Goal: Information Seeking & Learning: Learn about a topic

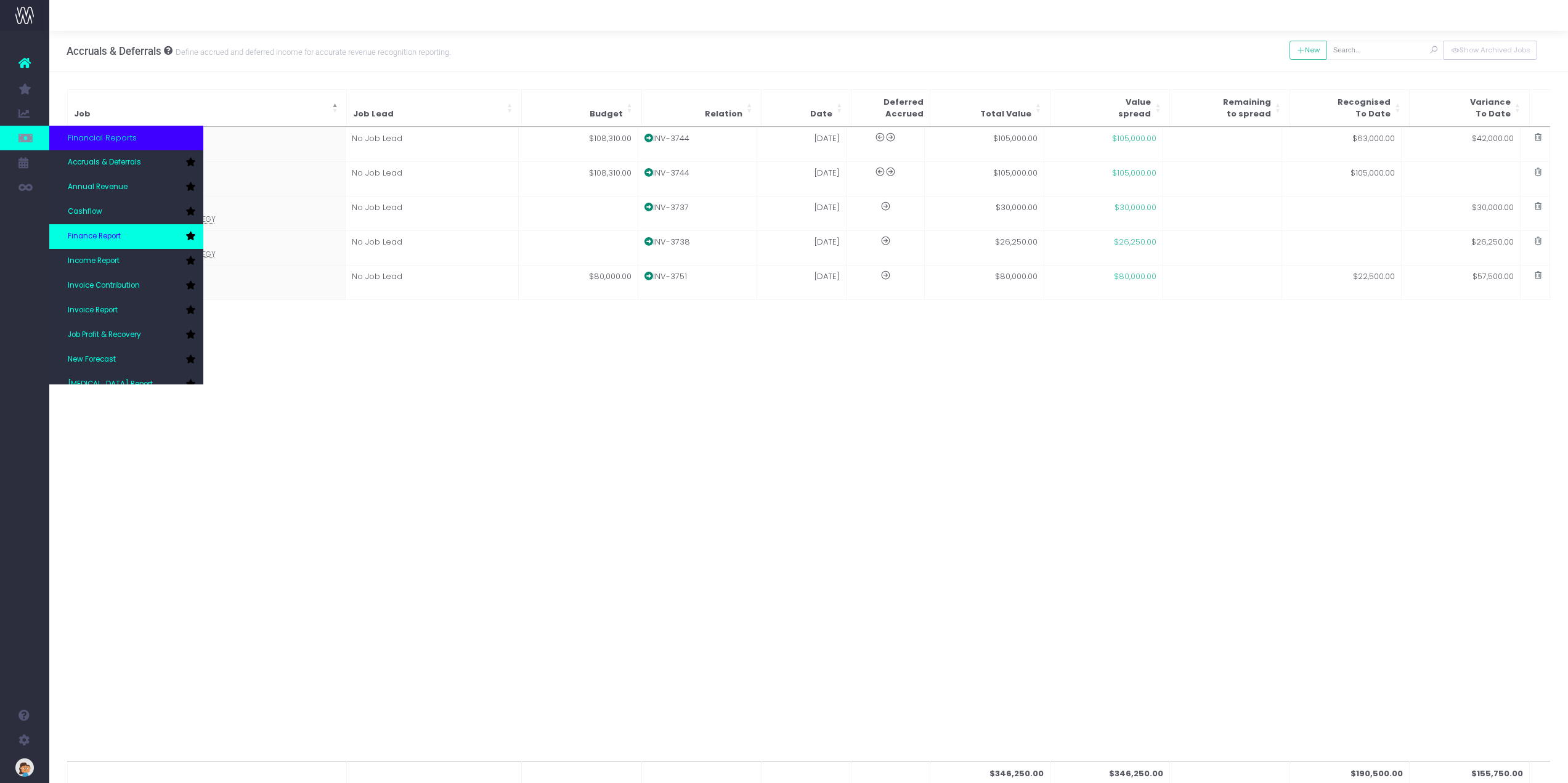
click at [112, 239] on span "Finance Report" at bounding box center [95, 236] width 53 height 11
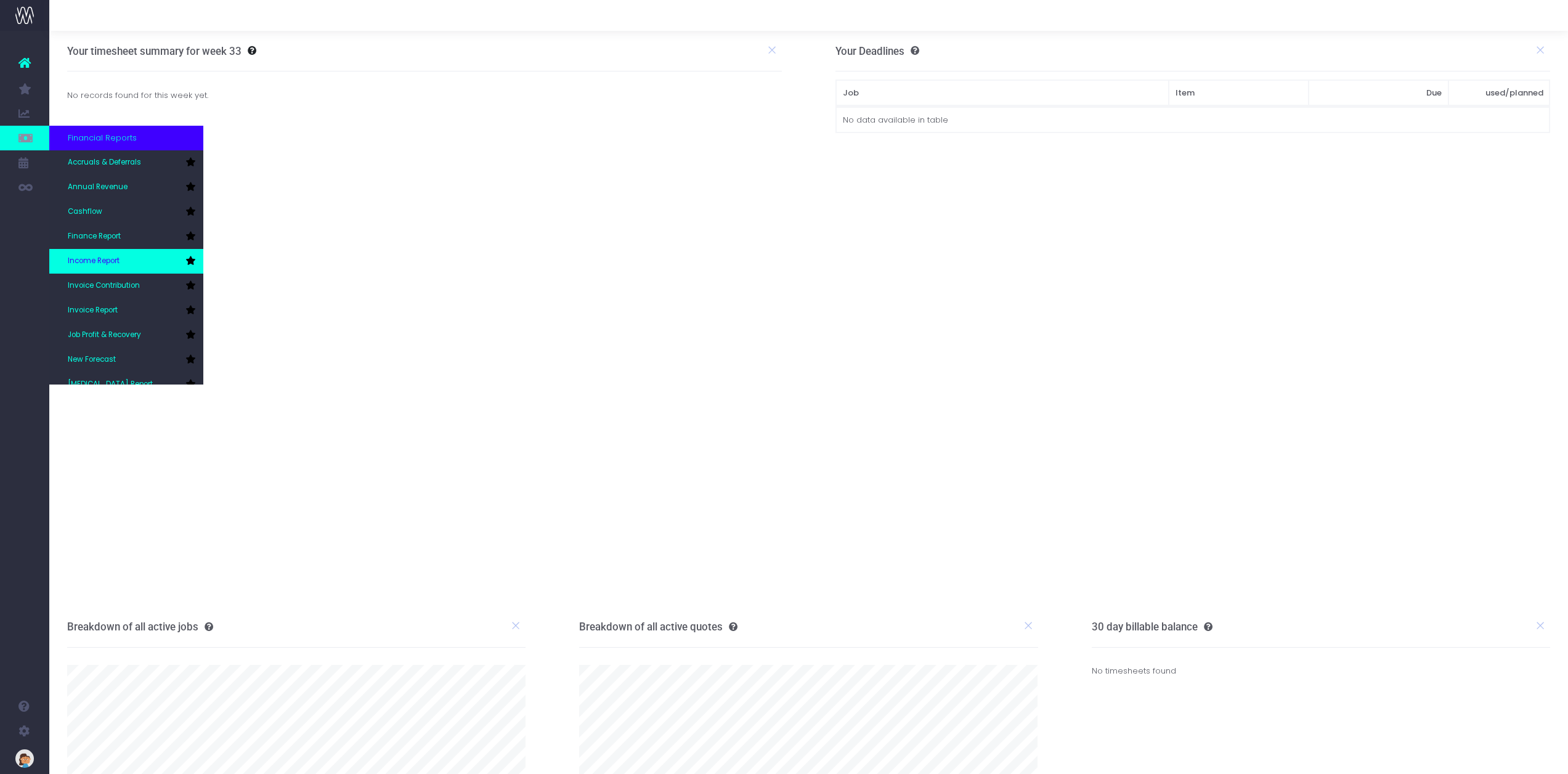
click at [112, 260] on span "Income Report" at bounding box center [94, 261] width 52 height 11
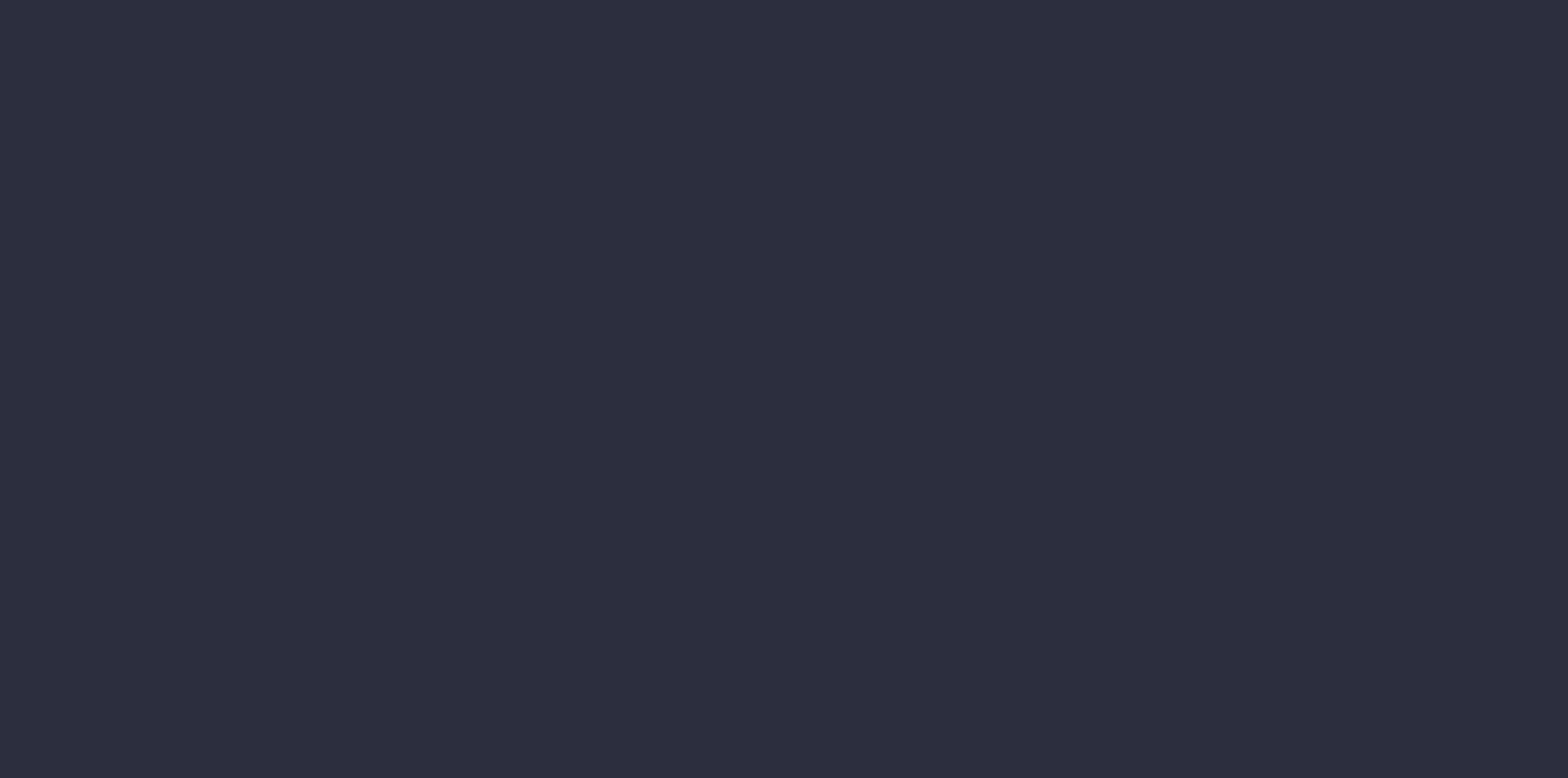
select select "job"
select select "billing"
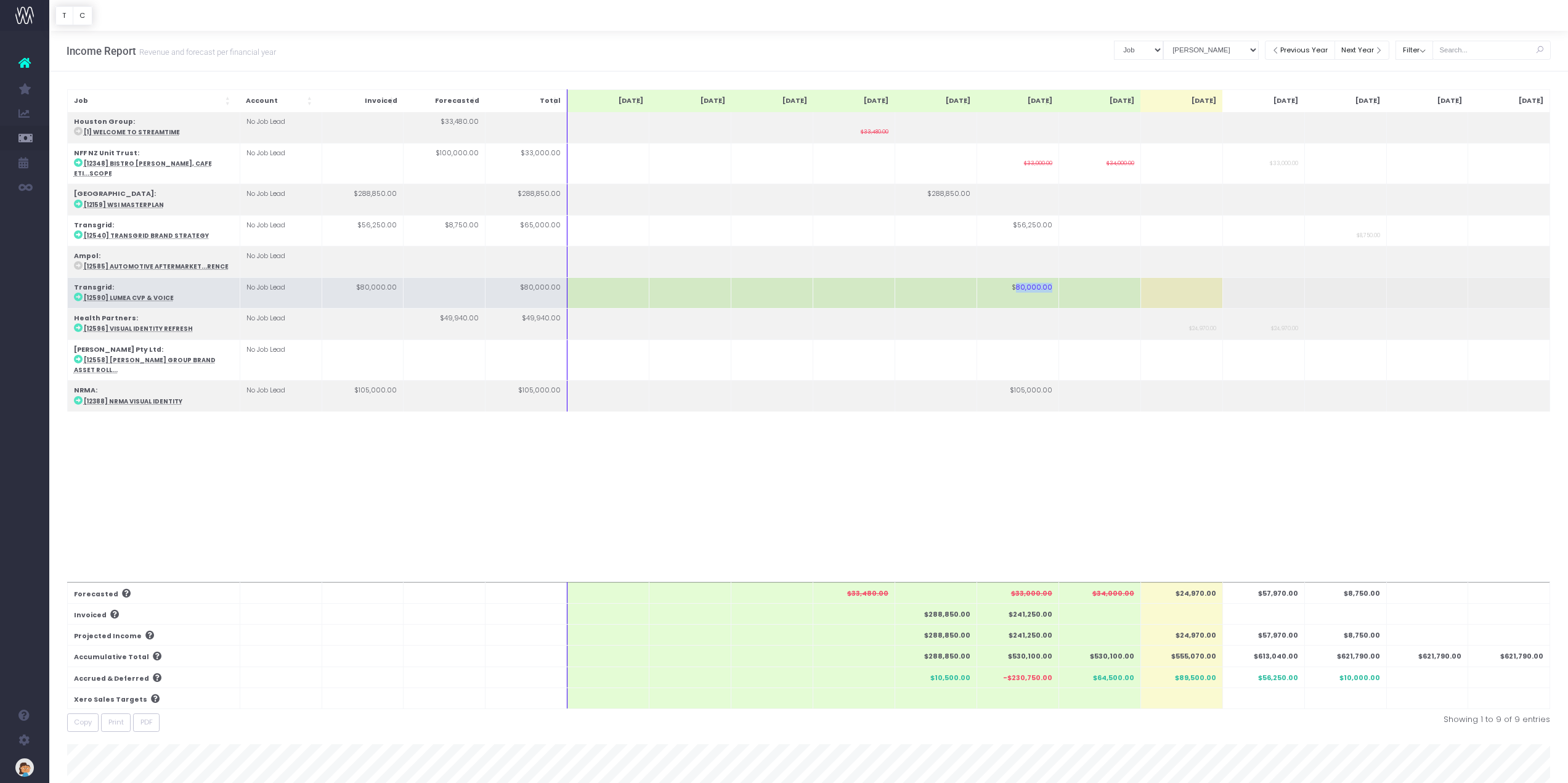
drag, startPoint x: 1021, startPoint y: 279, endPoint x: 1069, endPoint y: 282, distance: 48.1
click at [1069, 282] on tr "Transgrid : [12590] Lumea CVP & Voice No Job Lead $80,000.00 $80,000.00 $80,000…" at bounding box center [808, 293] width 1483 height 31
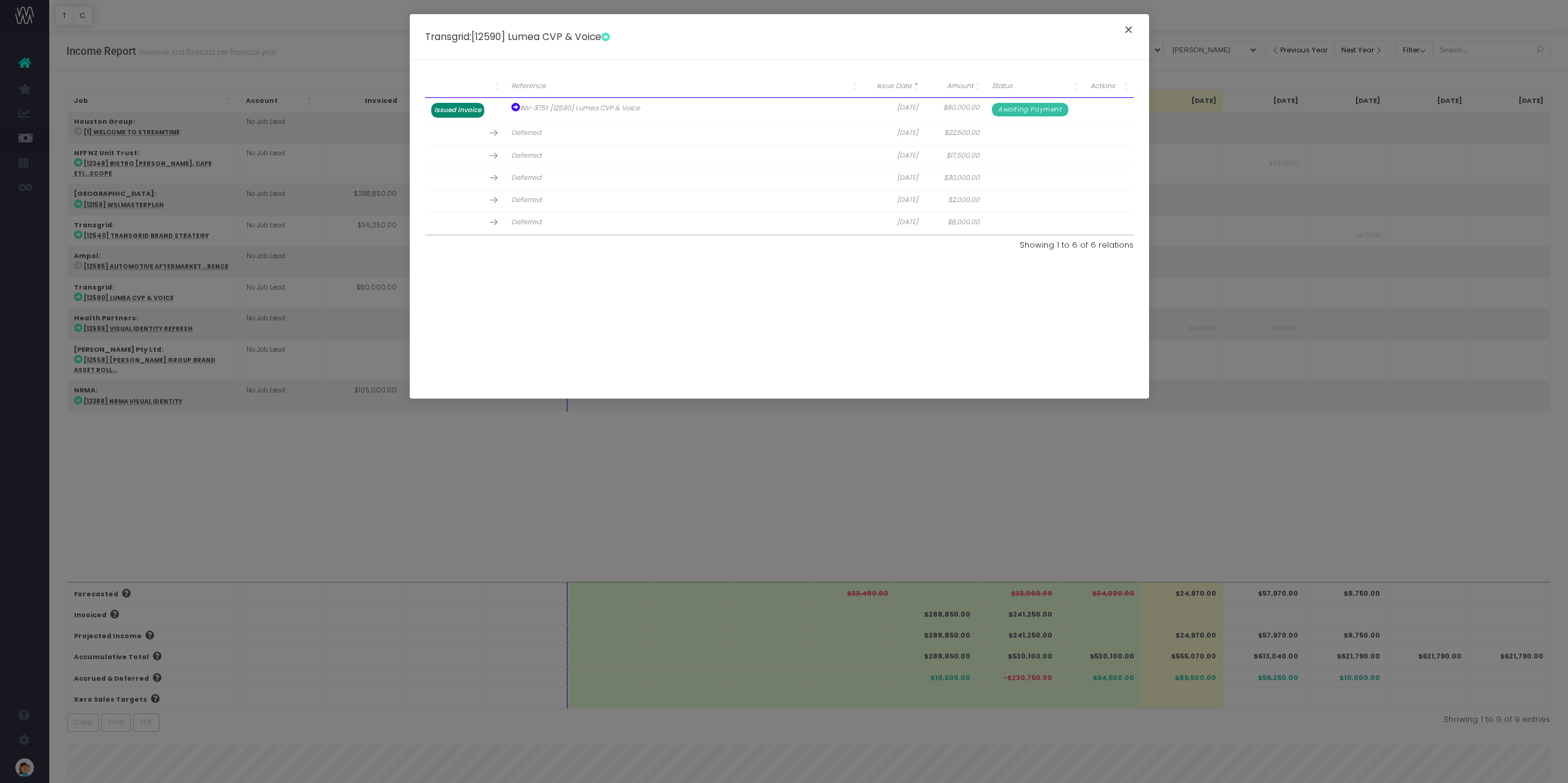
click at [1132, 27] on button "×" at bounding box center [1129, 31] width 26 height 20
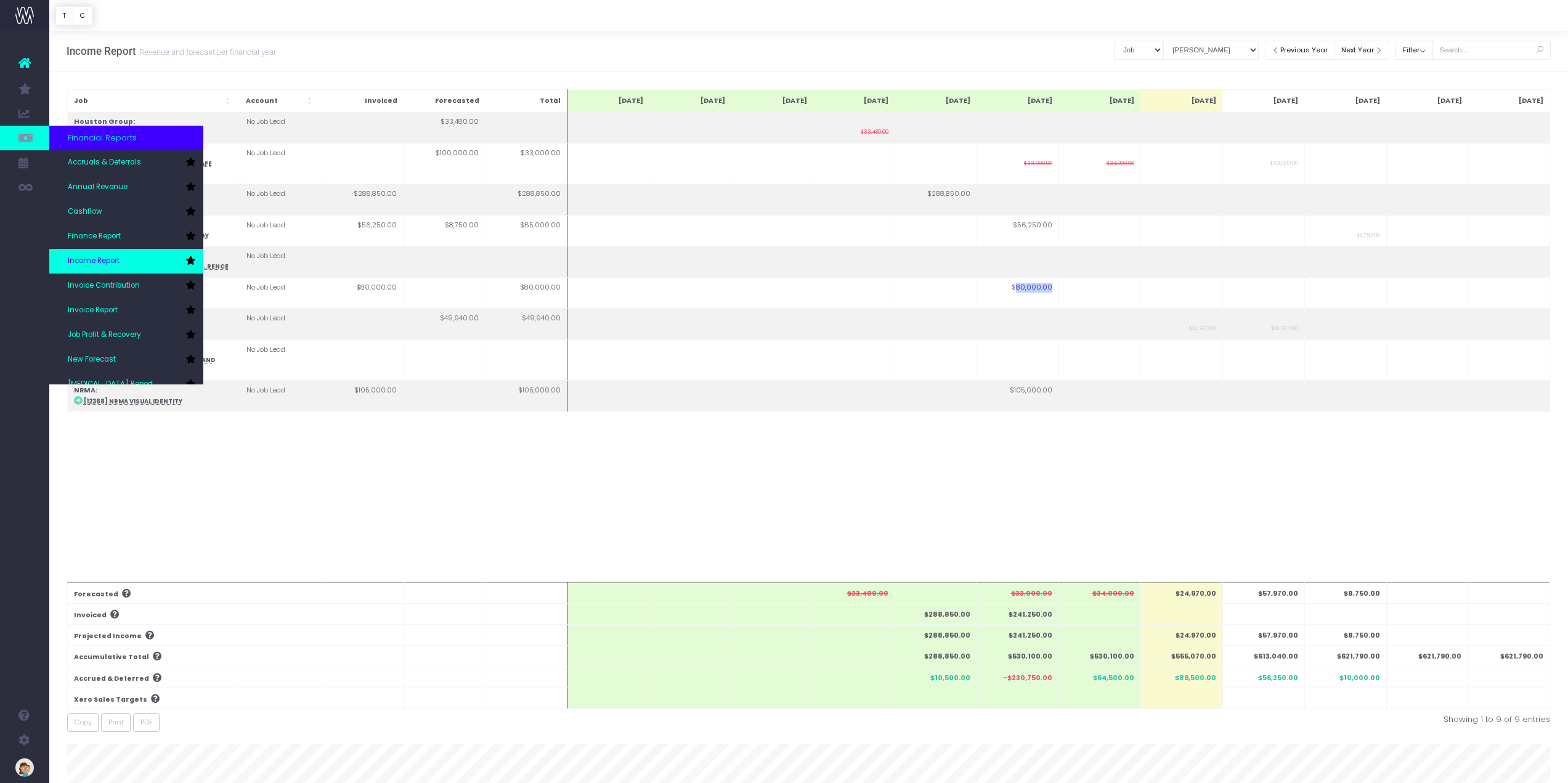
click at [88, 264] on span "Income Report" at bounding box center [94, 260] width 52 height 11
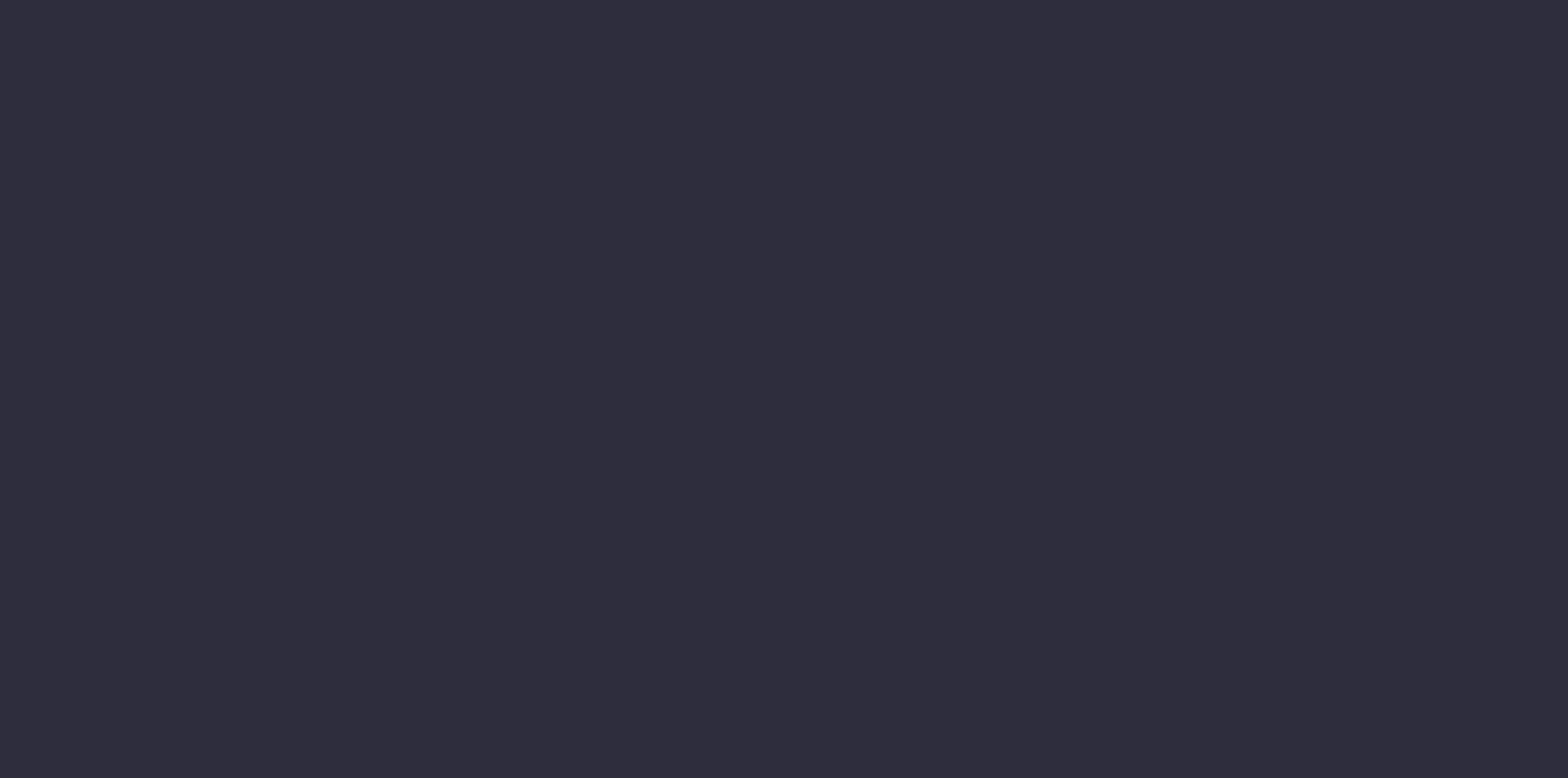
select select "job"
select select "billing"
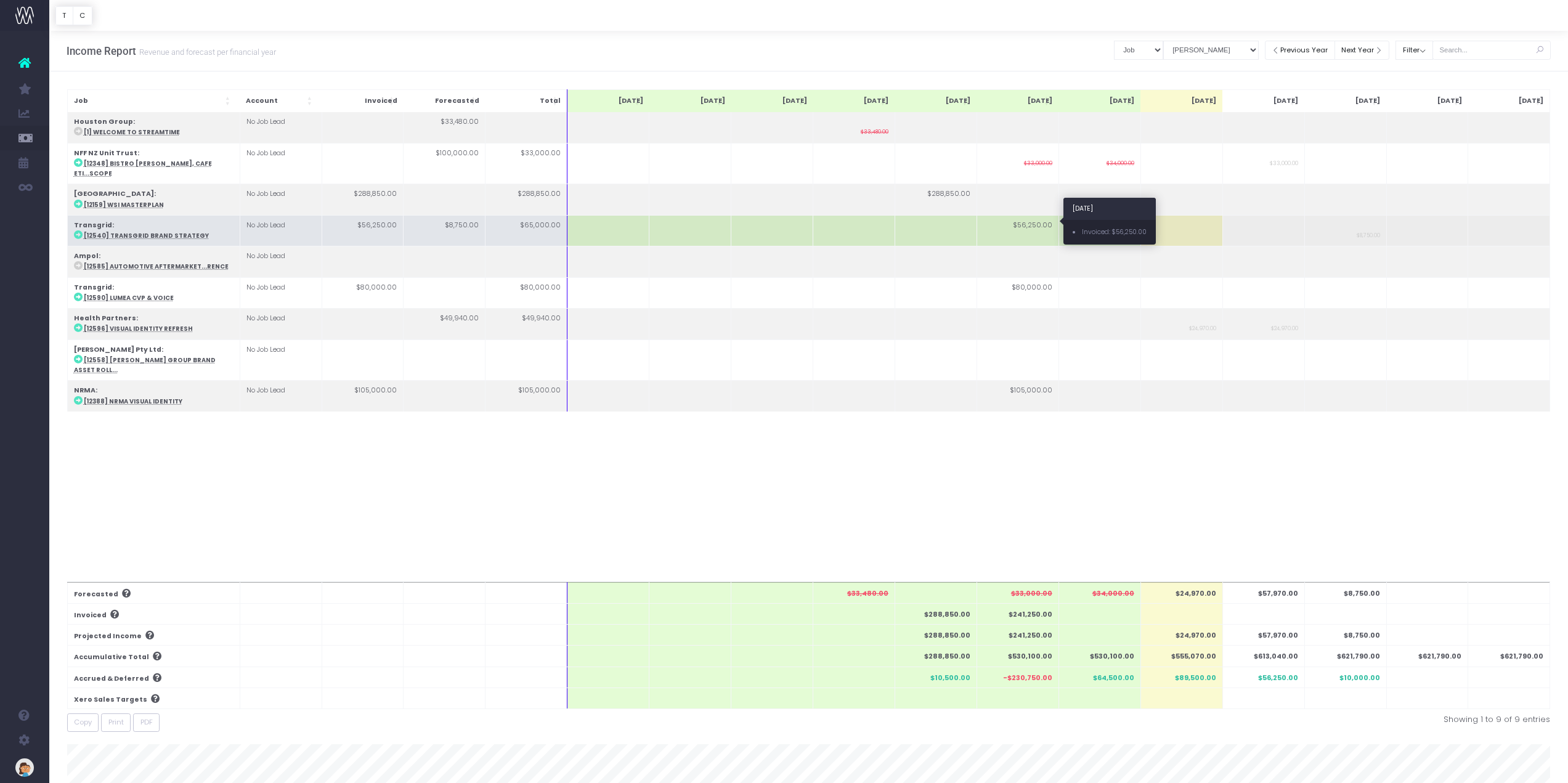
click at [1014, 217] on td "$56,250.00" at bounding box center [1017, 230] width 82 height 31
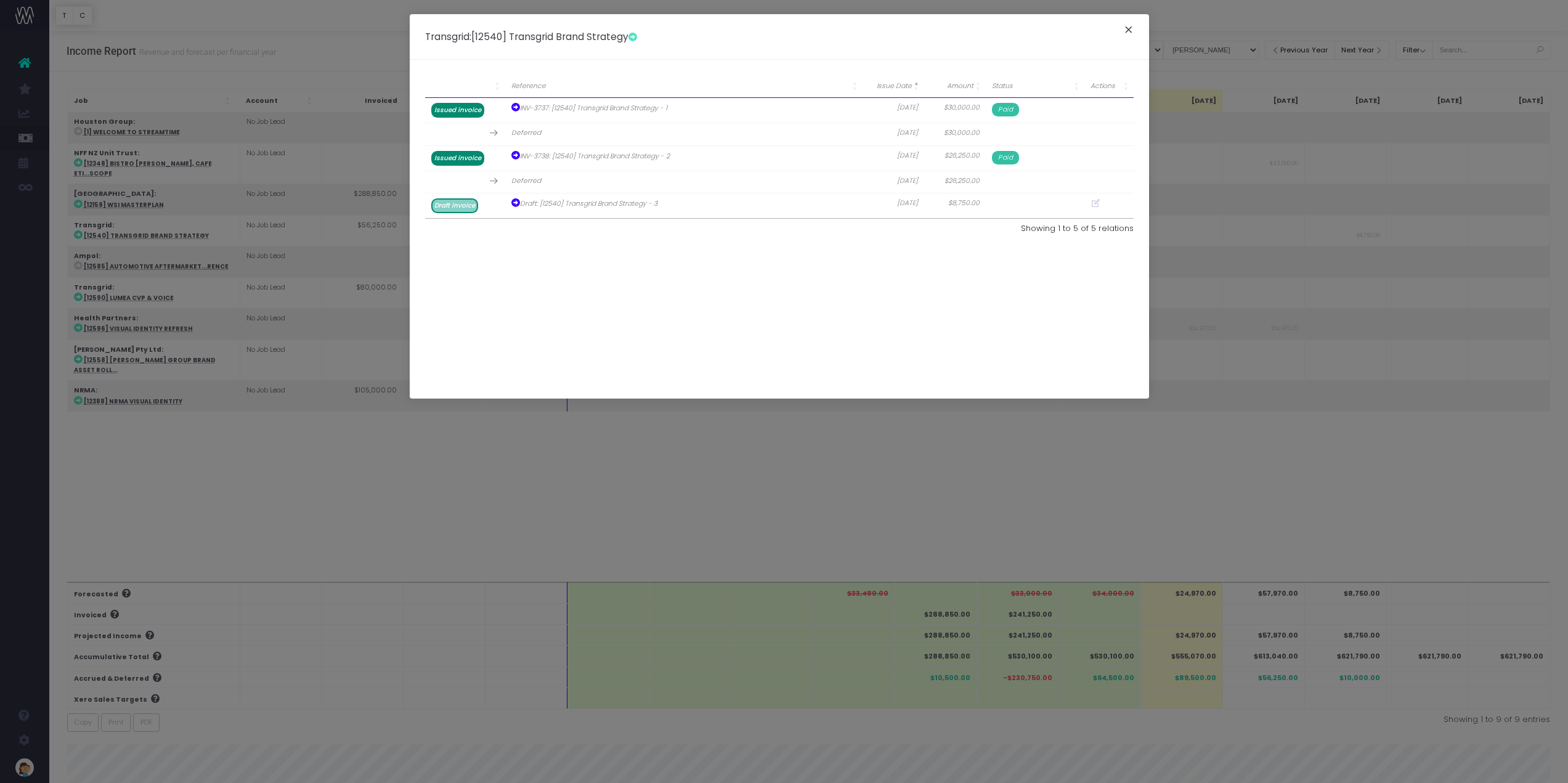
click at [1132, 28] on button "×" at bounding box center [1129, 31] width 26 height 20
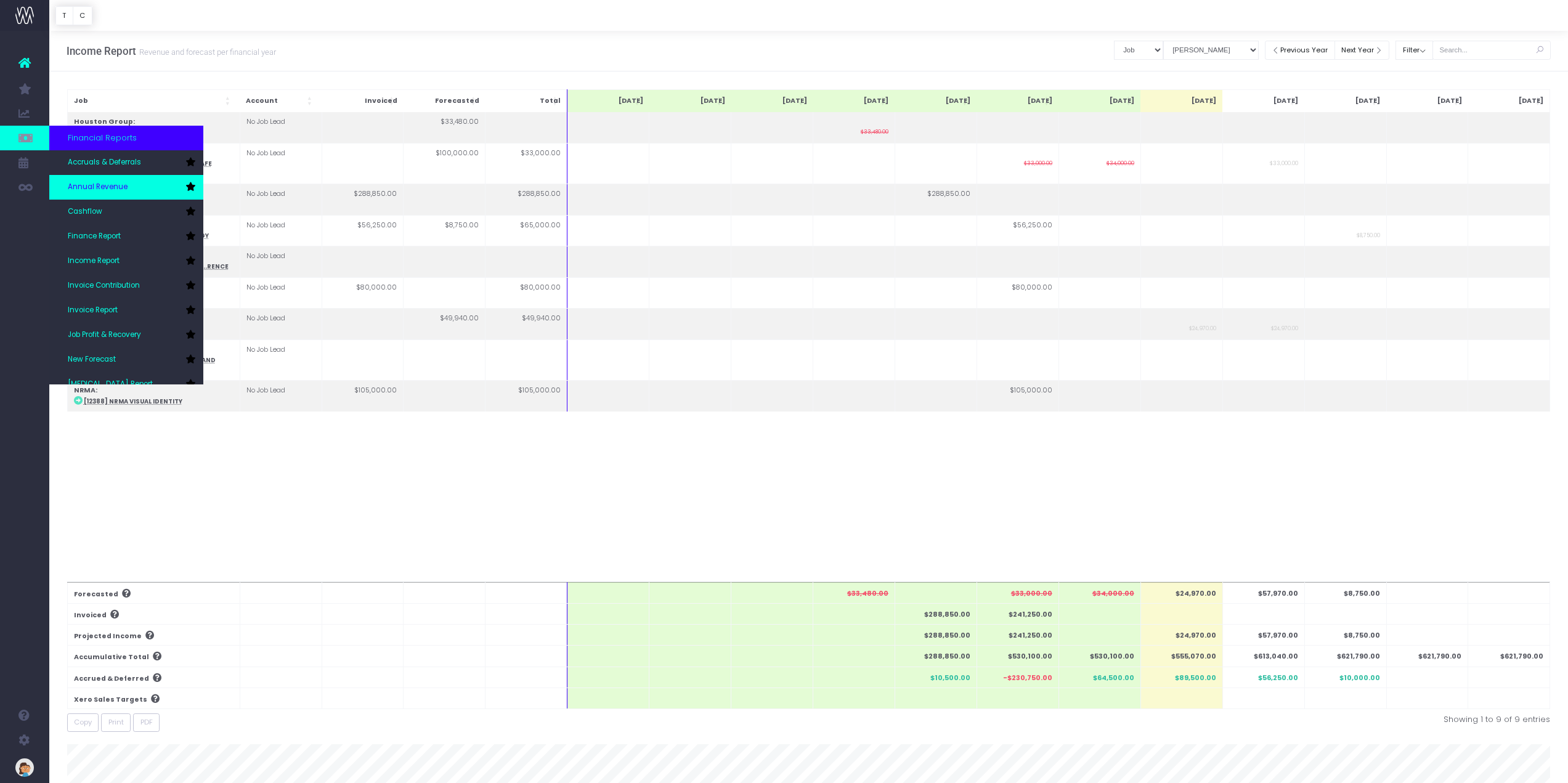
click at [110, 184] on span "Annual Revenue" at bounding box center [98, 187] width 60 height 11
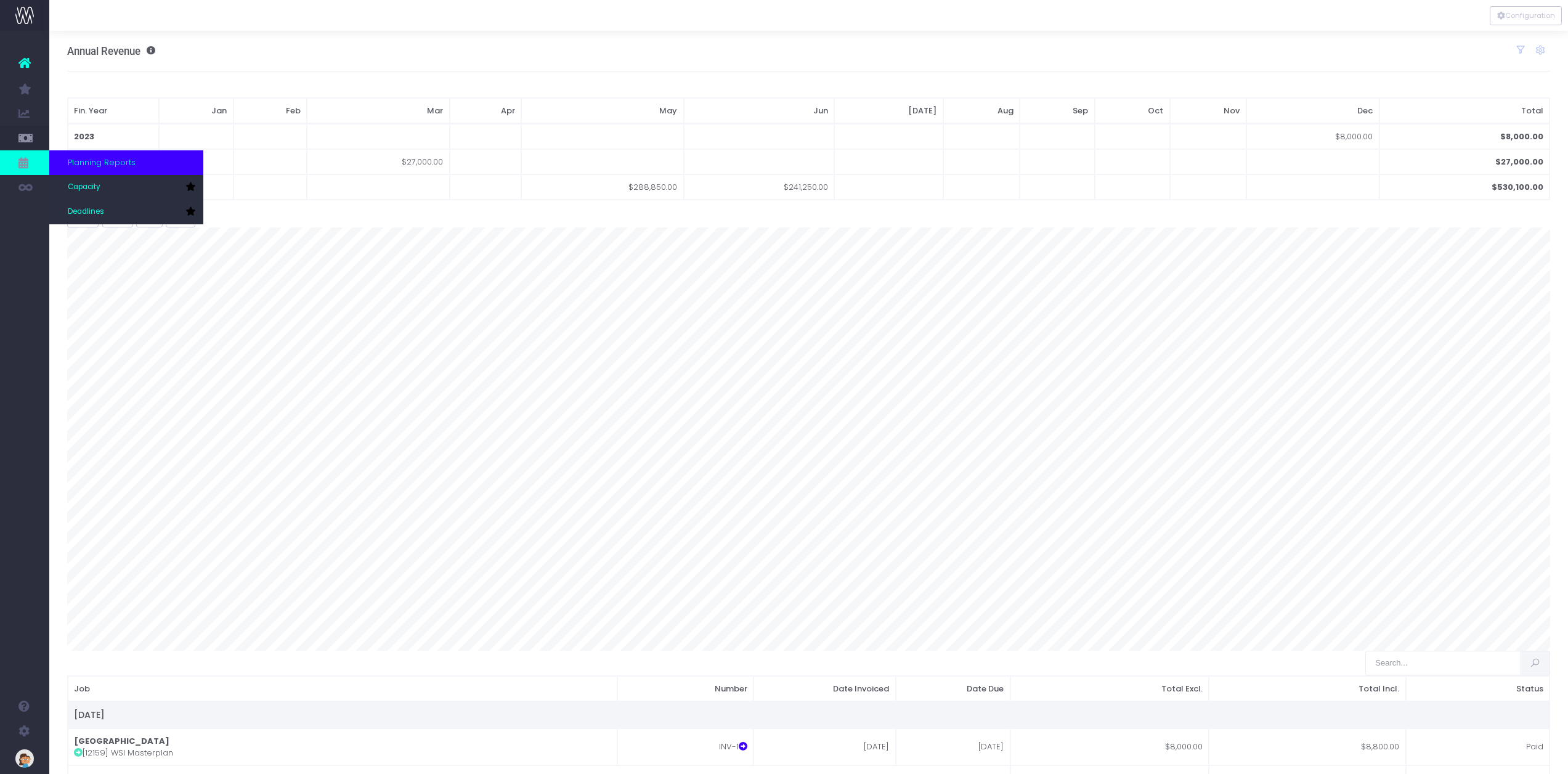
click at [80, 164] on span "Planning Reports" at bounding box center [101, 163] width 68 height 12
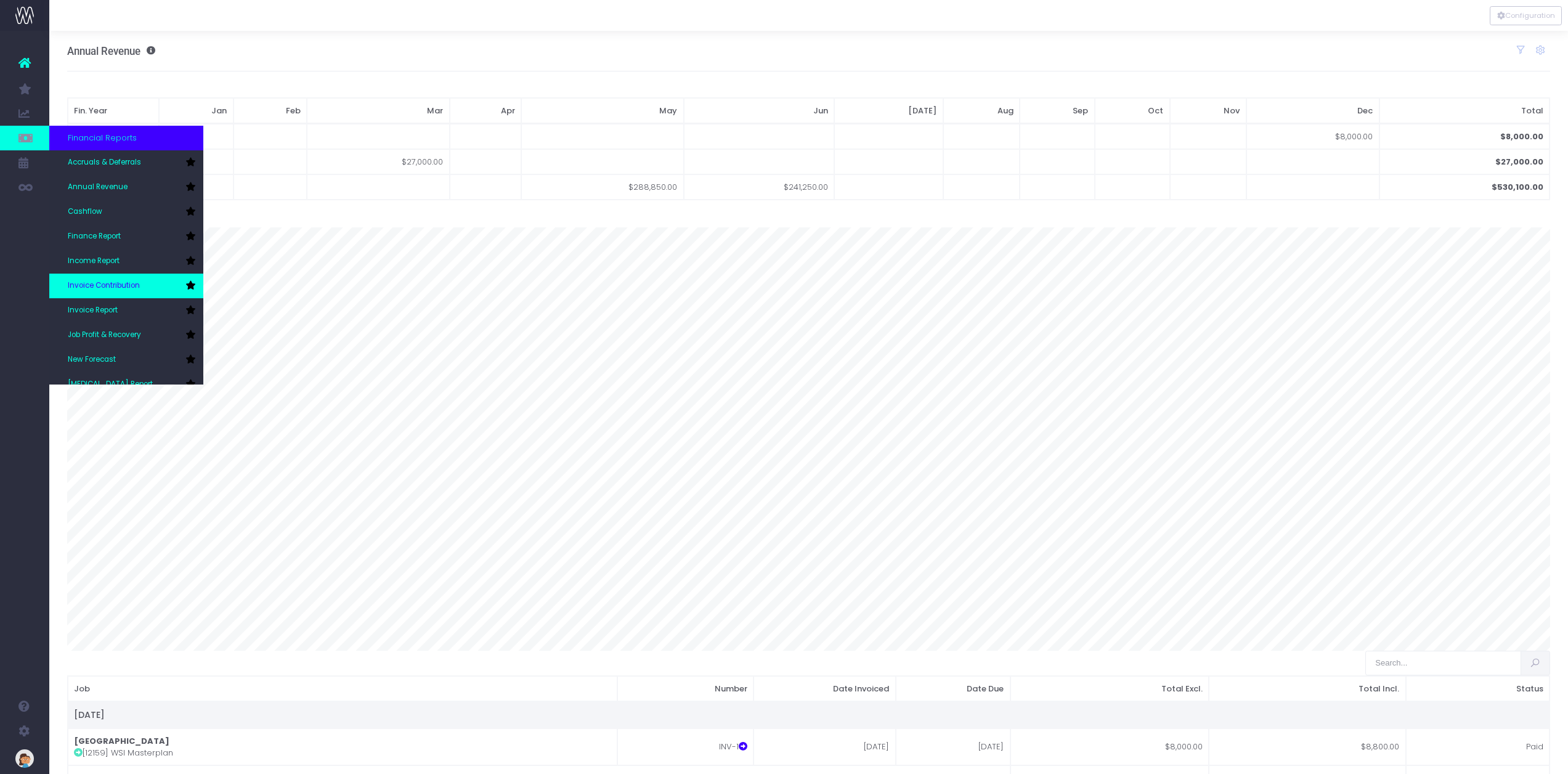
click at [138, 287] on span "Invoice Contribution" at bounding box center [104, 286] width 72 height 11
